Goal: Find specific fact: Locate a discrete piece of known information

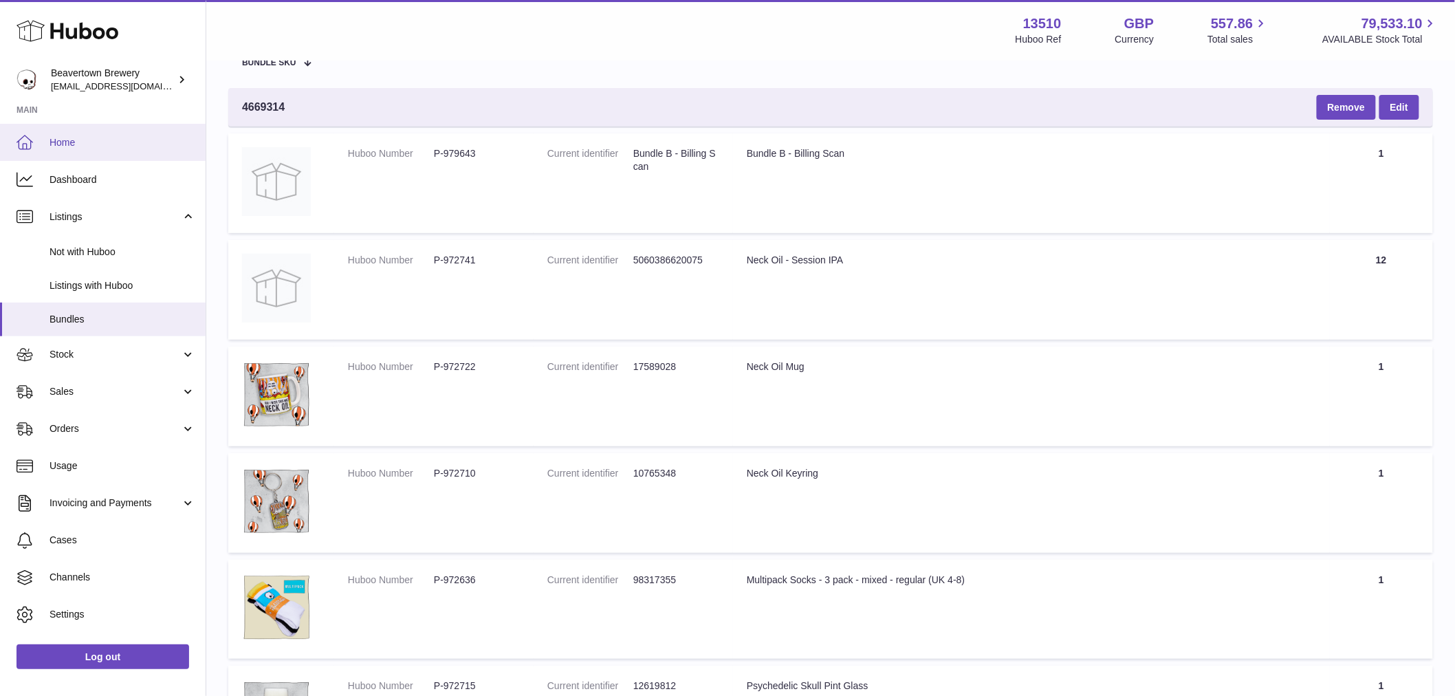
click at [90, 133] on link "Home" at bounding box center [103, 142] width 206 height 37
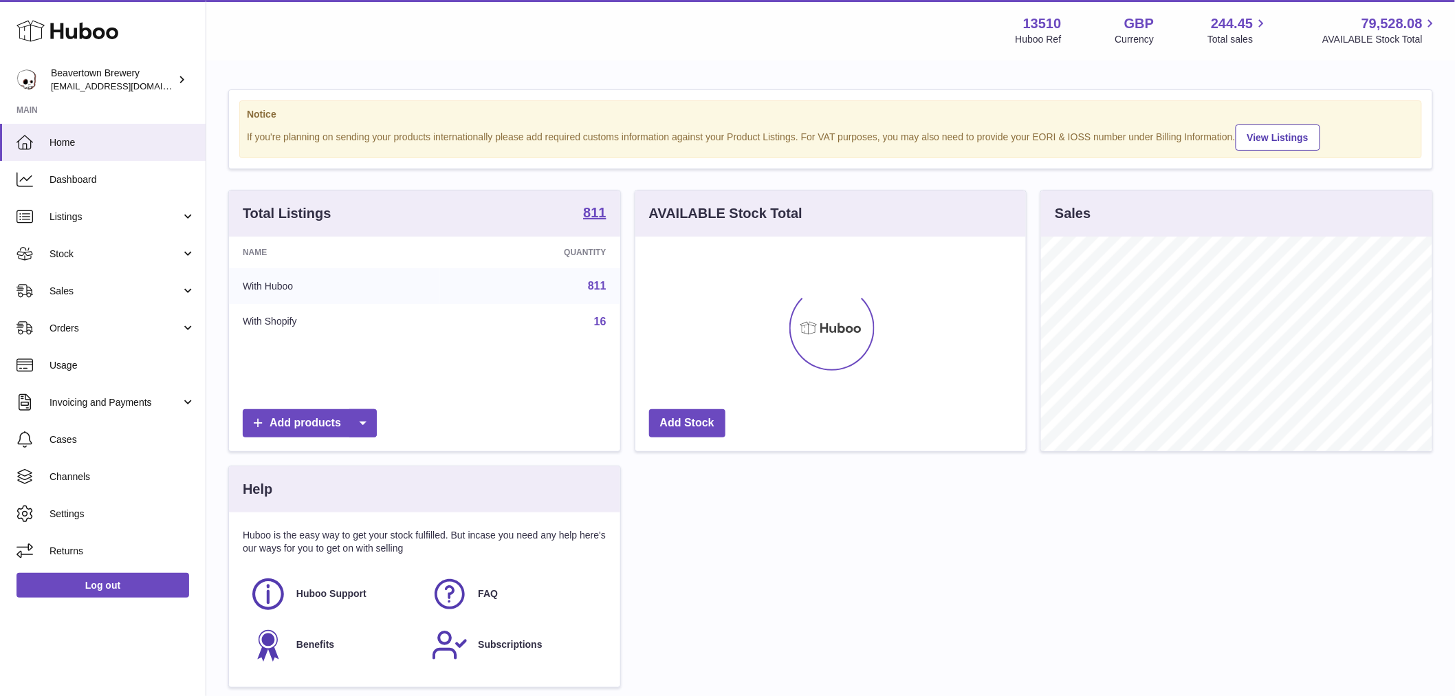
scroll to position [215, 391]
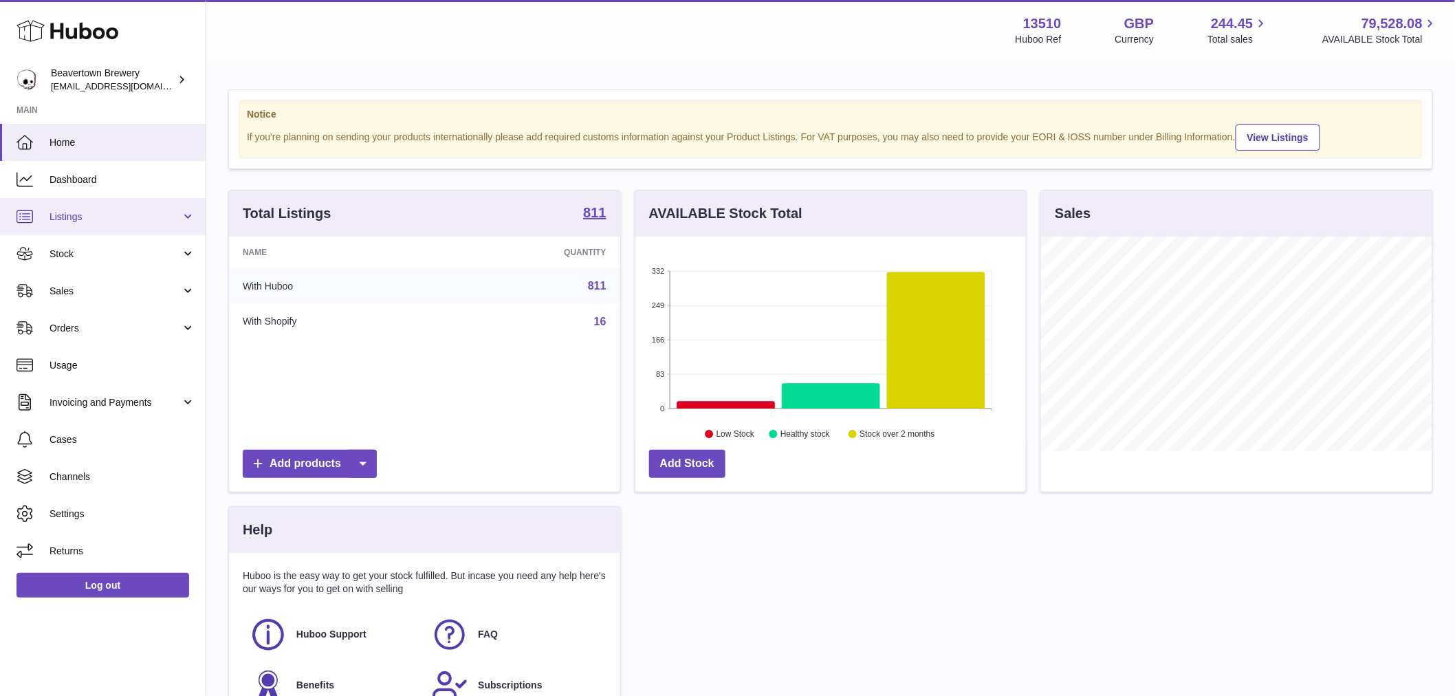
click at [109, 216] on span "Listings" at bounding box center [115, 216] width 131 height 13
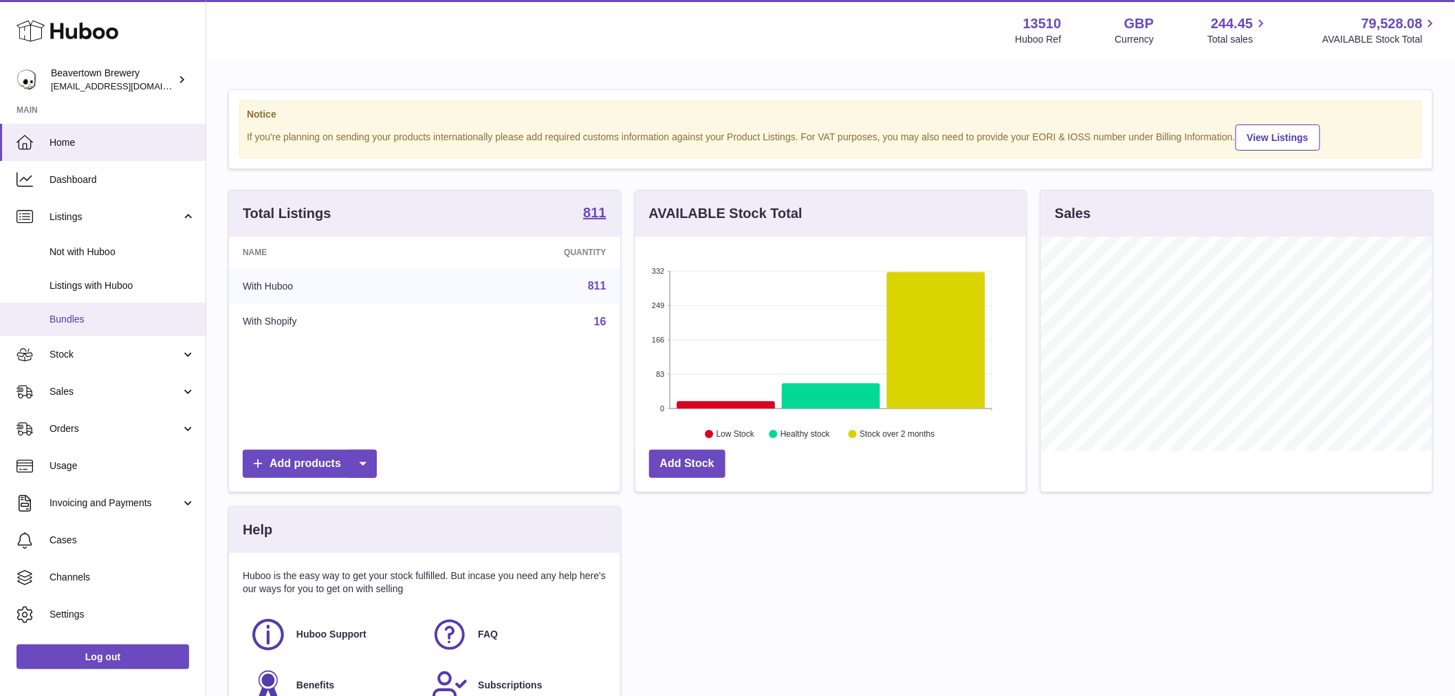
click at [87, 314] on span "Bundles" at bounding box center [123, 319] width 146 height 13
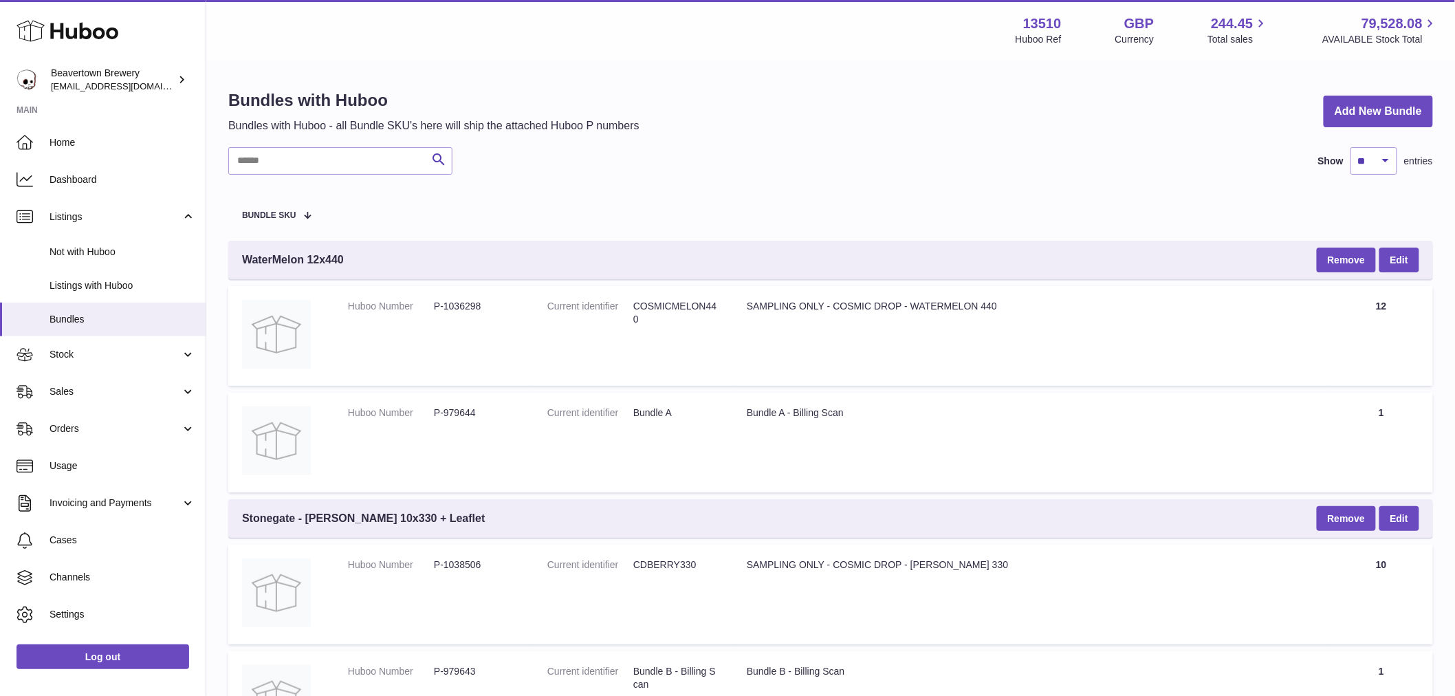
click at [353, 153] on input "text" at bounding box center [340, 161] width 224 height 28
paste input "********"
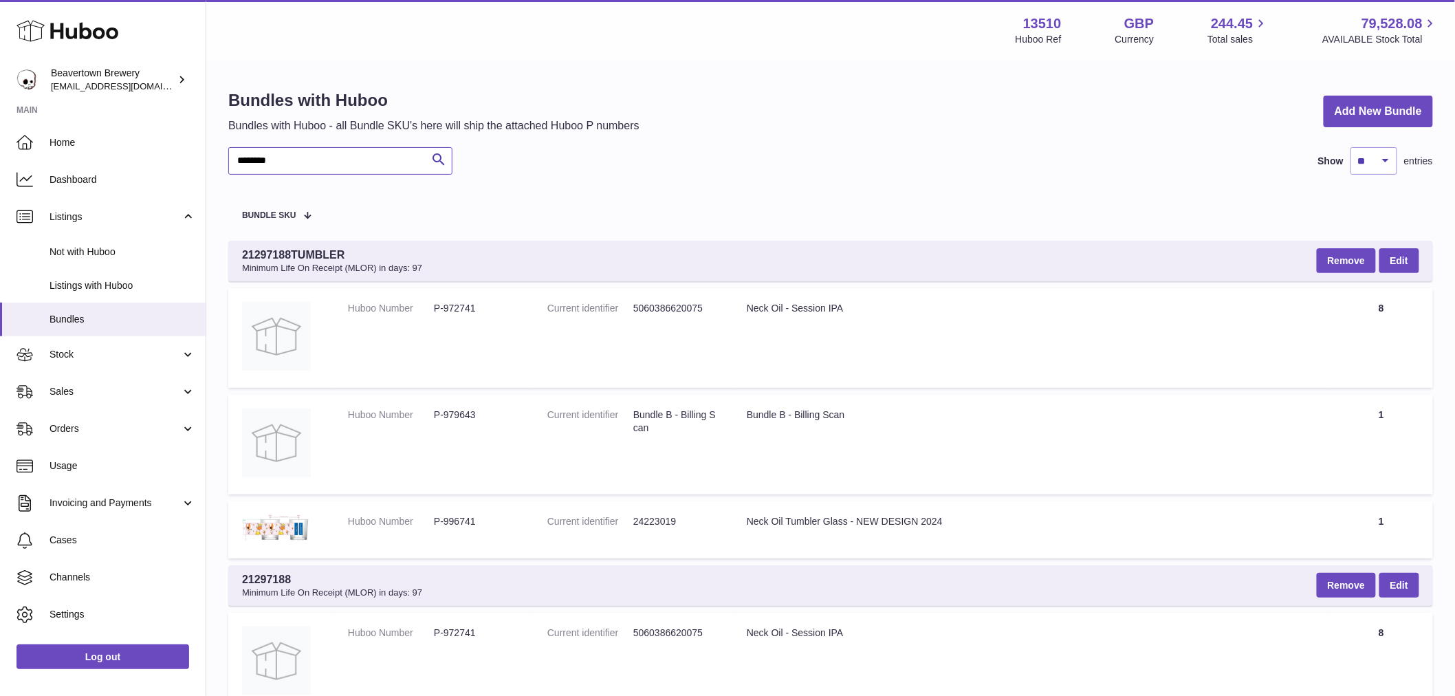
type input "********"
drag, startPoint x: 747, startPoint y: 309, endPoint x: 862, endPoint y: 305, distance: 114.9
click at [862, 305] on div "Neck Oil - Session IPA" at bounding box center [1031, 308] width 569 height 13
copy div "Neck Oil - Session IPA"
drag, startPoint x: 748, startPoint y: 520, endPoint x: 994, endPoint y: 527, distance: 246.3
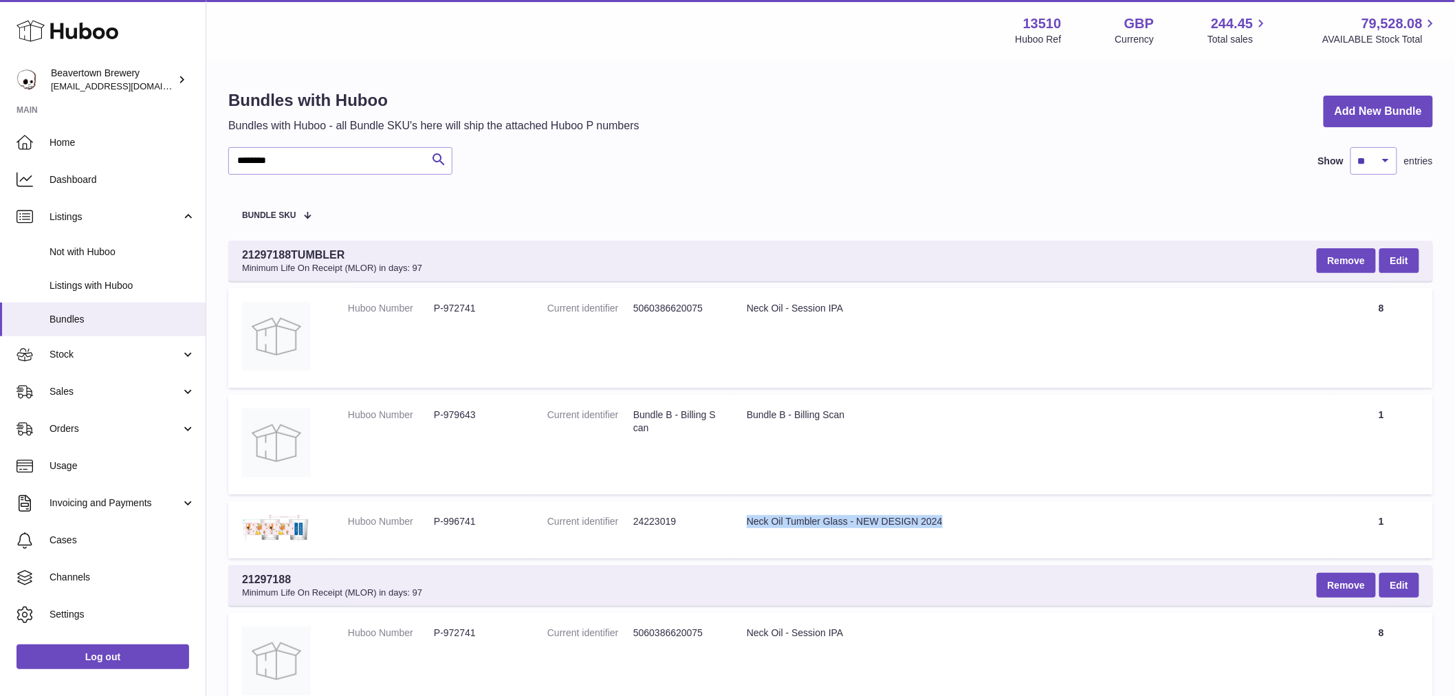
click at [994, 527] on div "Neck Oil Tumbler Glass - NEW DESIGN 2024" at bounding box center [1031, 521] width 569 height 13
copy div "Neck Oil Tumbler Glass - NEW DESIGN 2024"
click at [671, 516] on dd "24223019" at bounding box center [676, 521] width 86 height 13
copy dd "24223019"
